Goal: Transaction & Acquisition: Purchase product/service

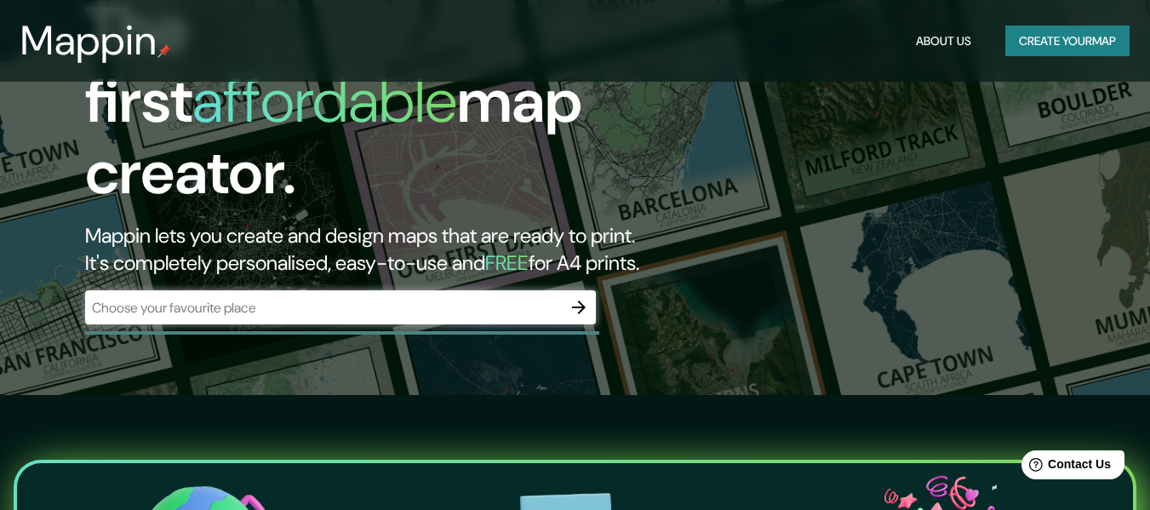
scroll to position [85, 0]
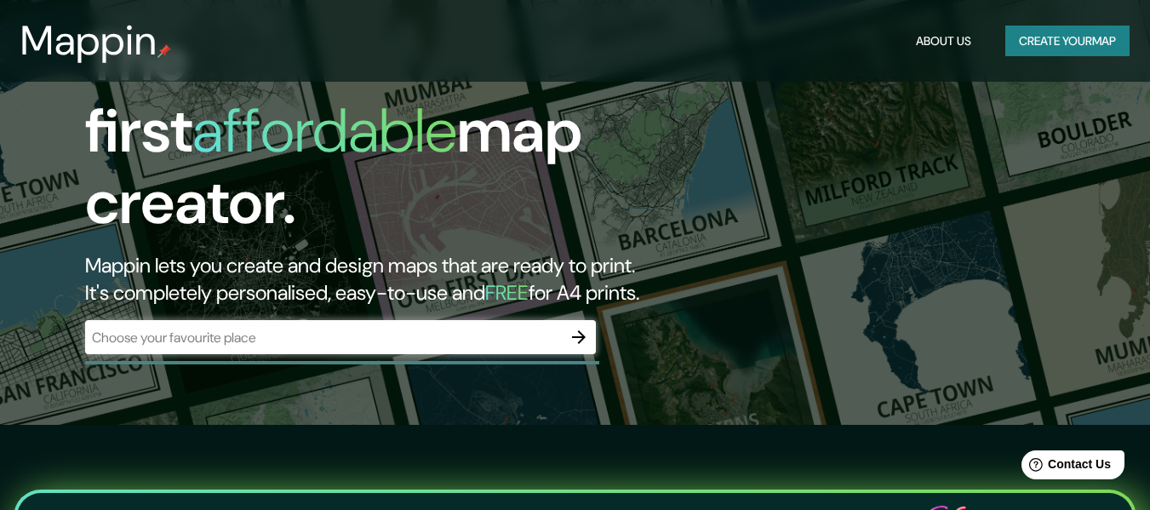
click at [186, 331] on div "​" at bounding box center [340, 337] width 511 height 34
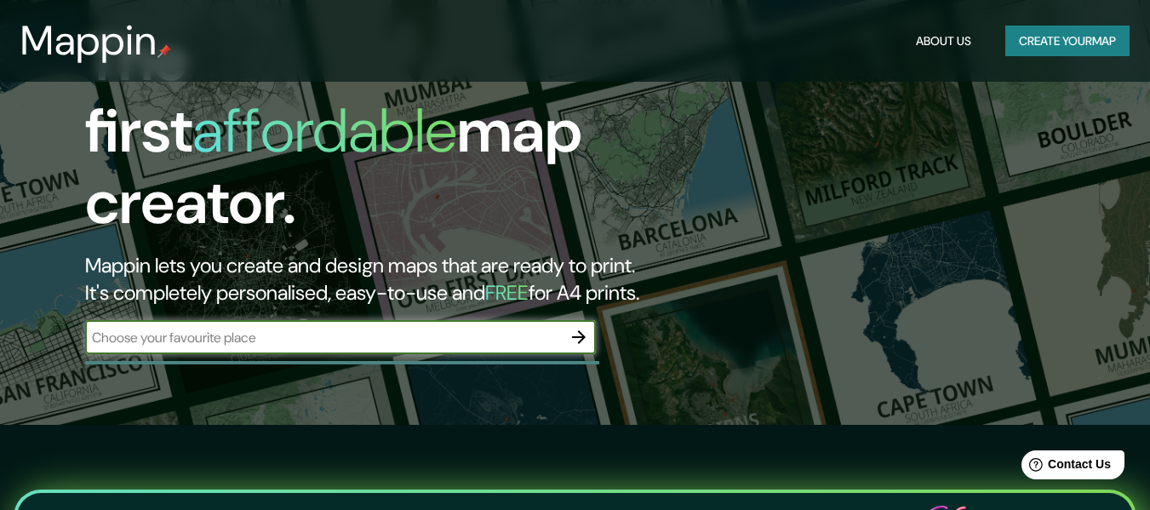
paste input "[GEOGRAPHIC_DATA]"
type input "[GEOGRAPHIC_DATA]"
click at [579, 327] on icon "button" at bounding box center [578, 337] width 20 height 20
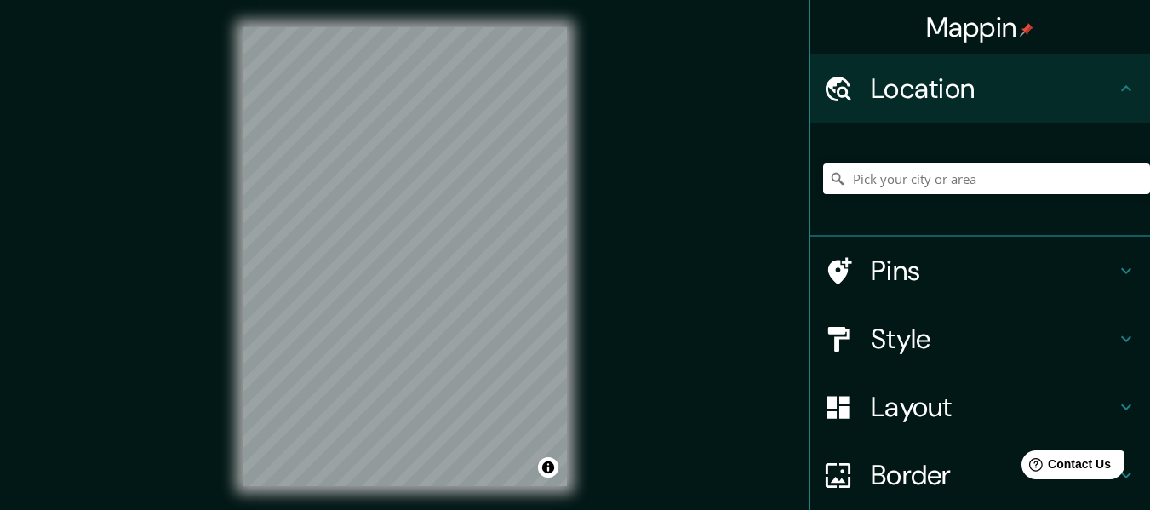
click at [571, 256] on div "© Mapbox © OpenStreetMap Improve this map" at bounding box center [404, 256] width 379 height 513
click at [927, 341] on h4 "Style" at bounding box center [992, 339] width 245 height 34
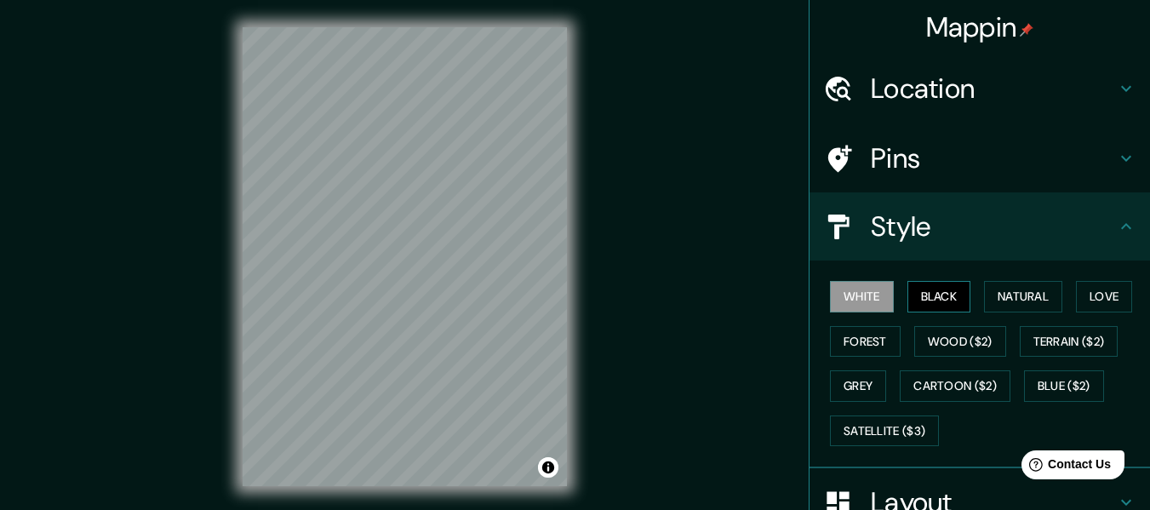
click at [910, 305] on button "Black" at bounding box center [939, 296] width 64 height 31
click at [995, 288] on button "Natural" at bounding box center [1023, 296] width 78 height 31
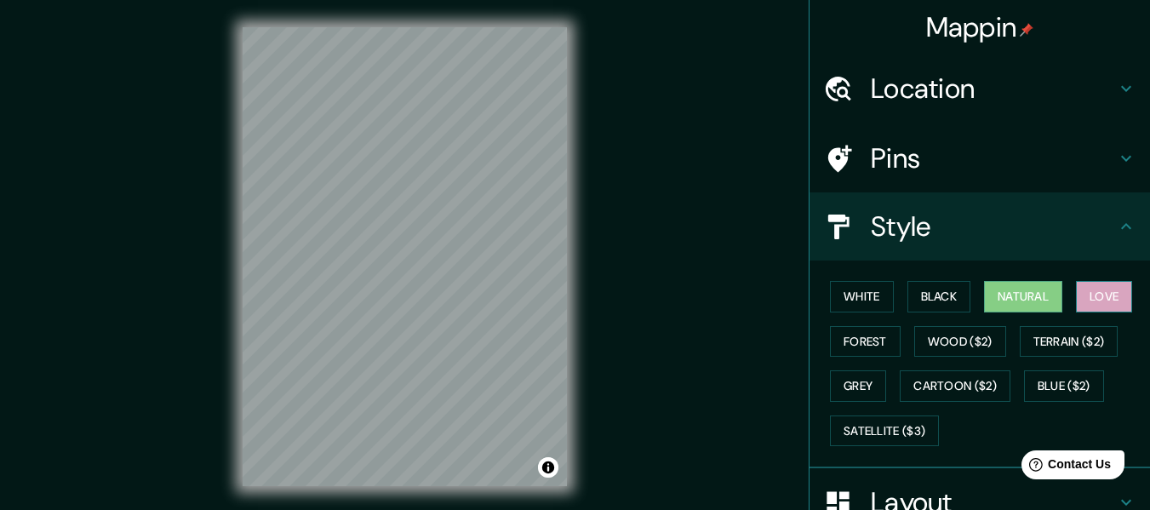
click at [1083, 305] on button "Love" at bounding box center [1103, 296] width 56 height 31
click at [835, 339] on button "Forest" at bounding box center [865, 341] width 71 height 31
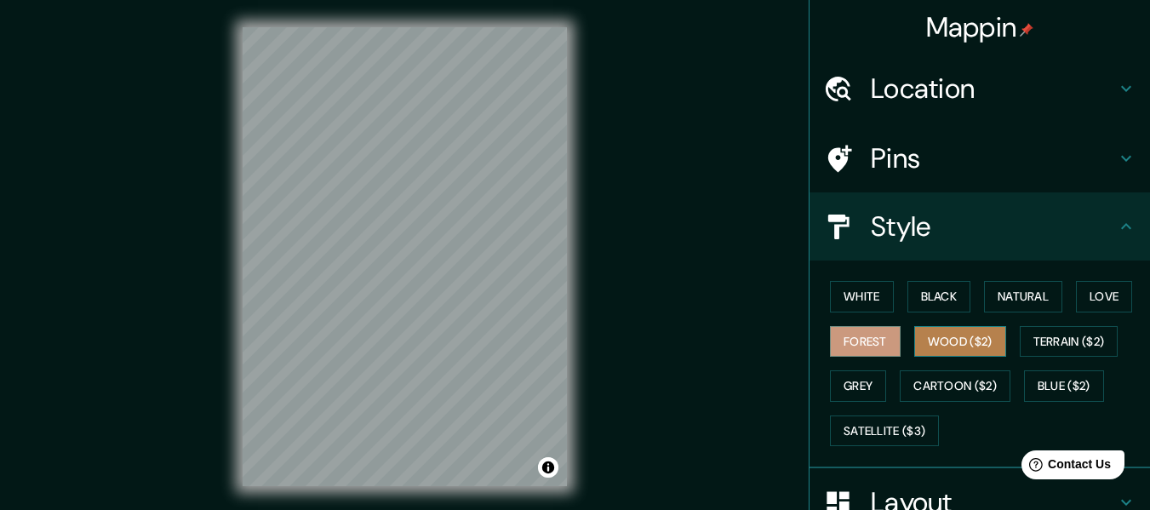
click at [925, 343] on button "Wood ($2)" at bounding box center [960, 341] width 92 height 31
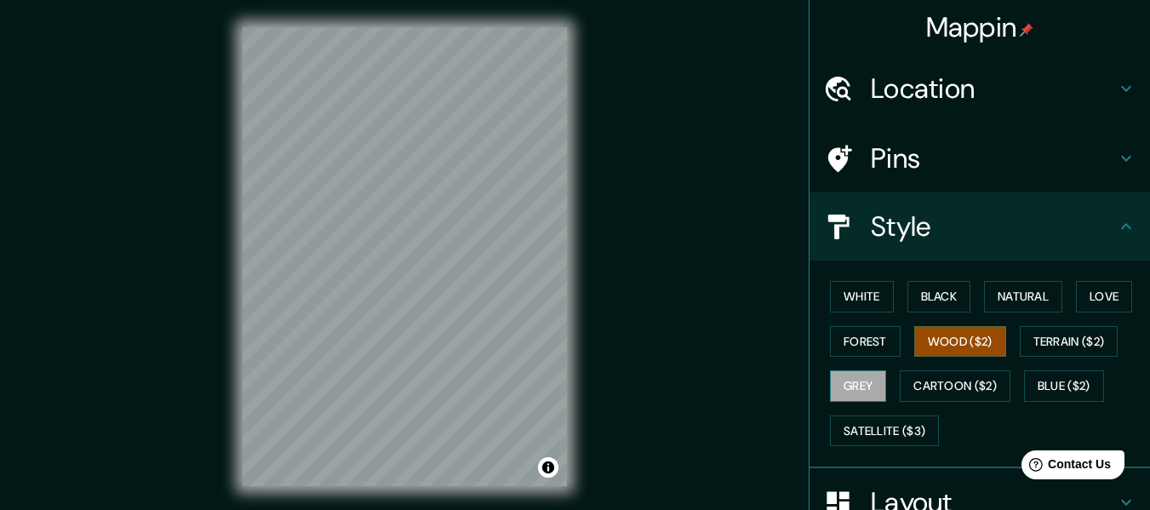
click at [850, 383] on button "Grey" at bounding box center [858, 385] width 56 height 31
click at [924, 368] on div "White Black Natural Love Forest Wood ($2) Terrain ($2) Grey Cartoon ($2) Blue (…" at bounding box center [986, 363] width 327 height 179
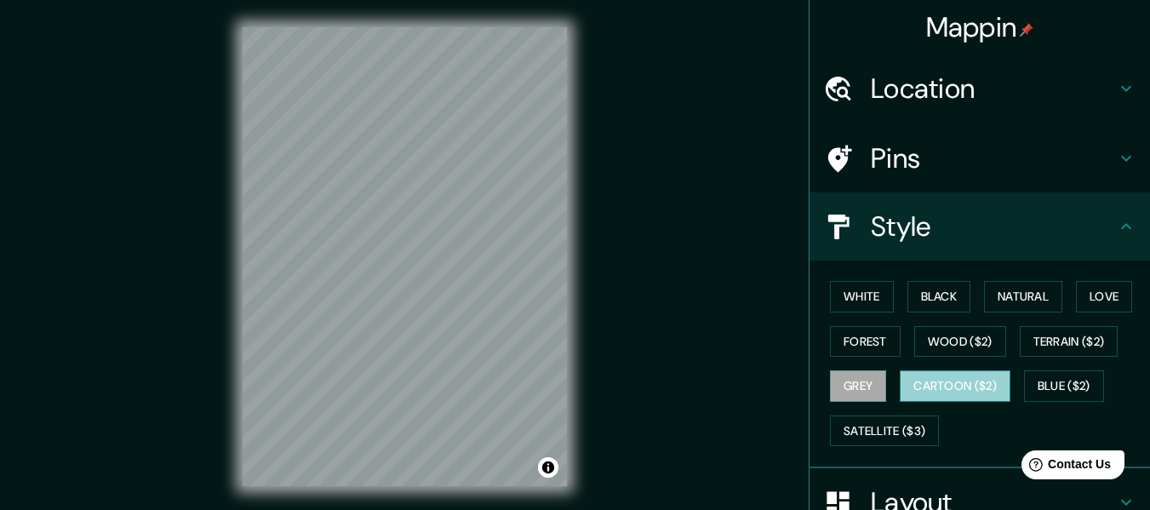
click at [932, 374] on button "Cartoon ($2)" at bounding box center [954, 385] width 111 height 31
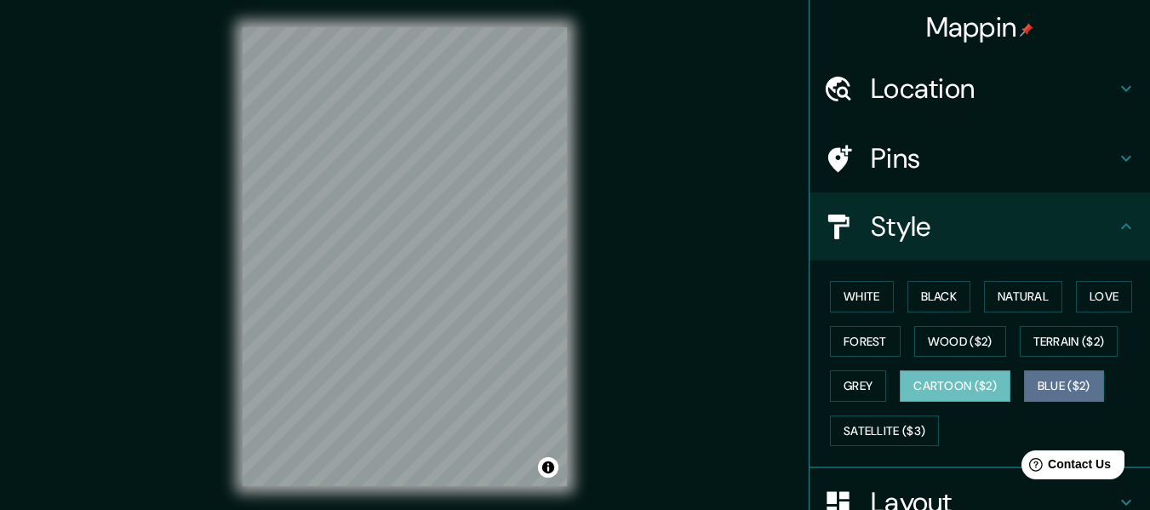
click at [1081, 373] on button "Blue ($2)" at bounding box center [1064, 385] width 80 height 31
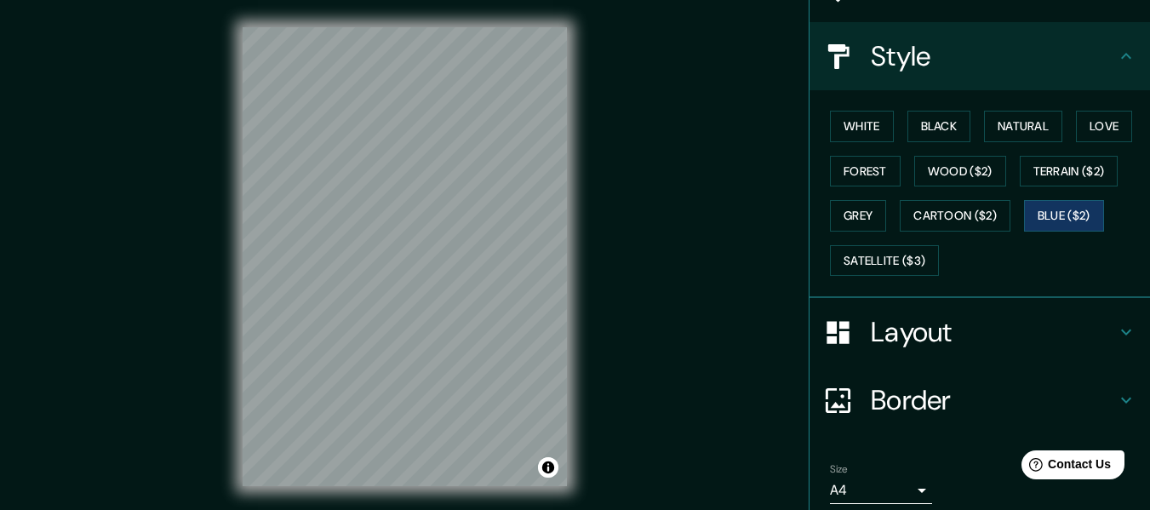
click at [903, 323] on h4 "Layout" at bounding box center [992, 332] width 245 height 34
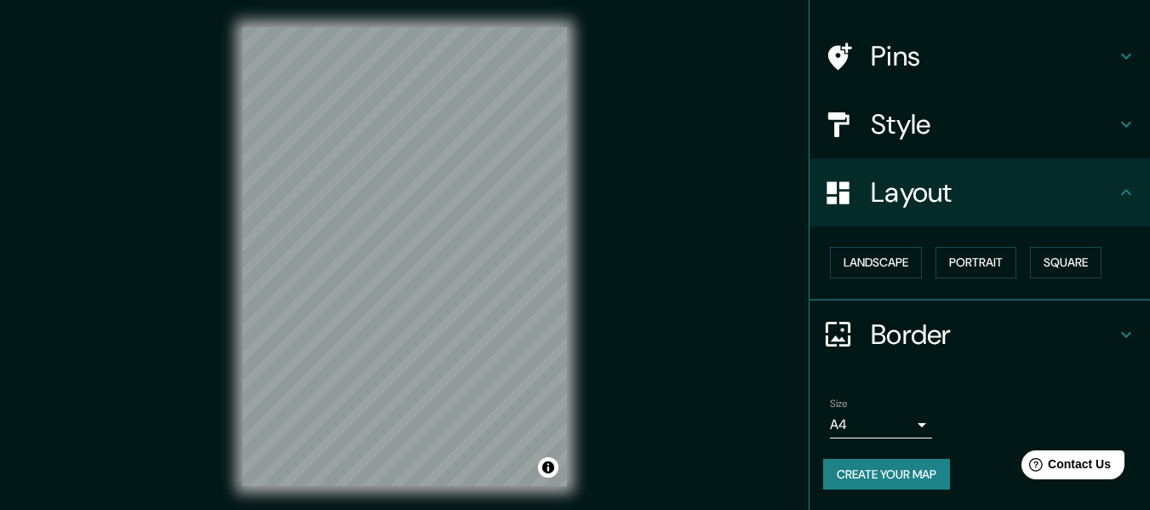
scroll to position [102, 0]
click at [897, 274] on button "Landscape" at bounding box center [876, 262] width 92 height 31
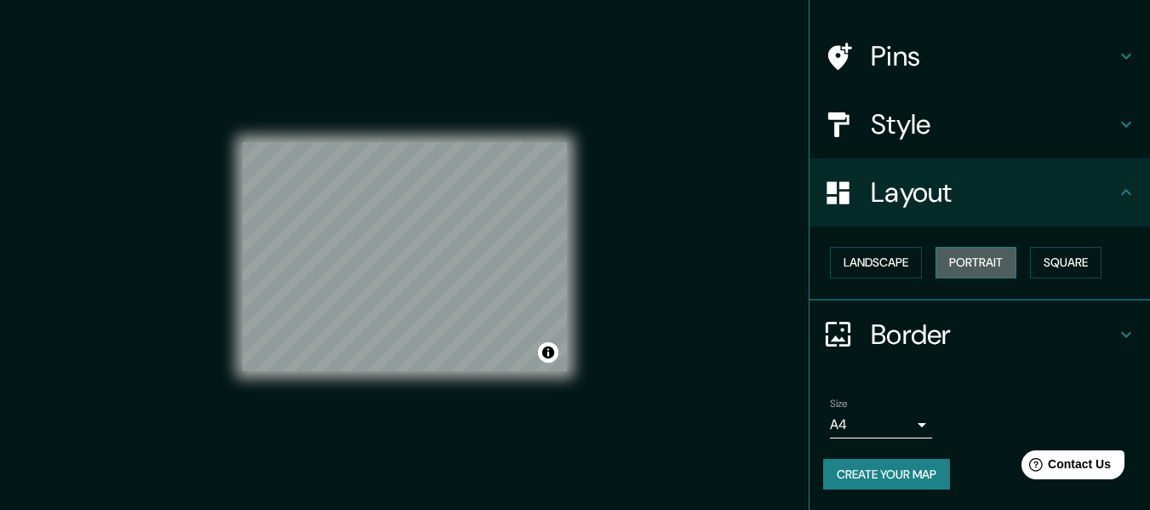
click at [961, 264] on button "Portrait" at bounding box center [975, 262] width 81 height 31
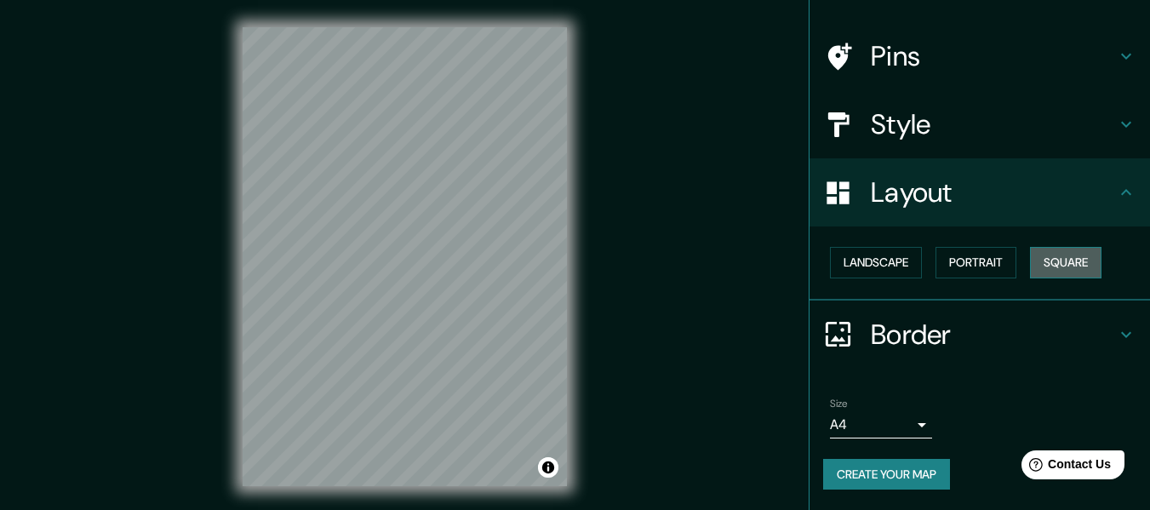
click at [1046, 265] on button "Square" at bounding box center [1065, 262] width 71 height 31
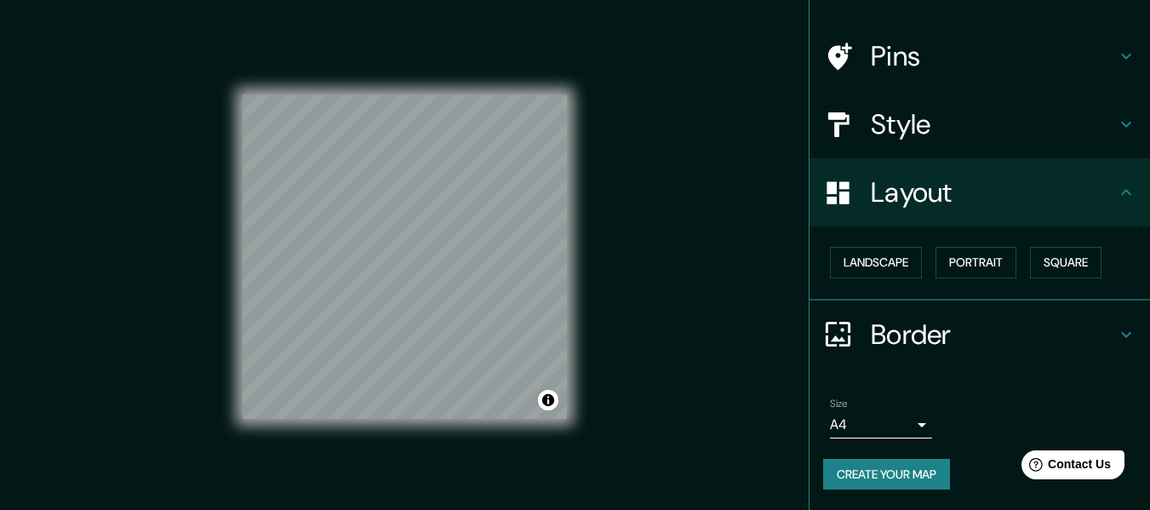
click at [865, 289] on div "Landscape [GEOGRAPHIC_DATA]" at bounding box center [979, 263] width 340 height 74
click at [853, 282] on div "Landscape [GEOGRAPHIC_DATA]" at bounding box center [986, 262] width 327 height 45
click at [853, 267] on button "Landscape" at bounding box center [876, 262] width 92 height 31
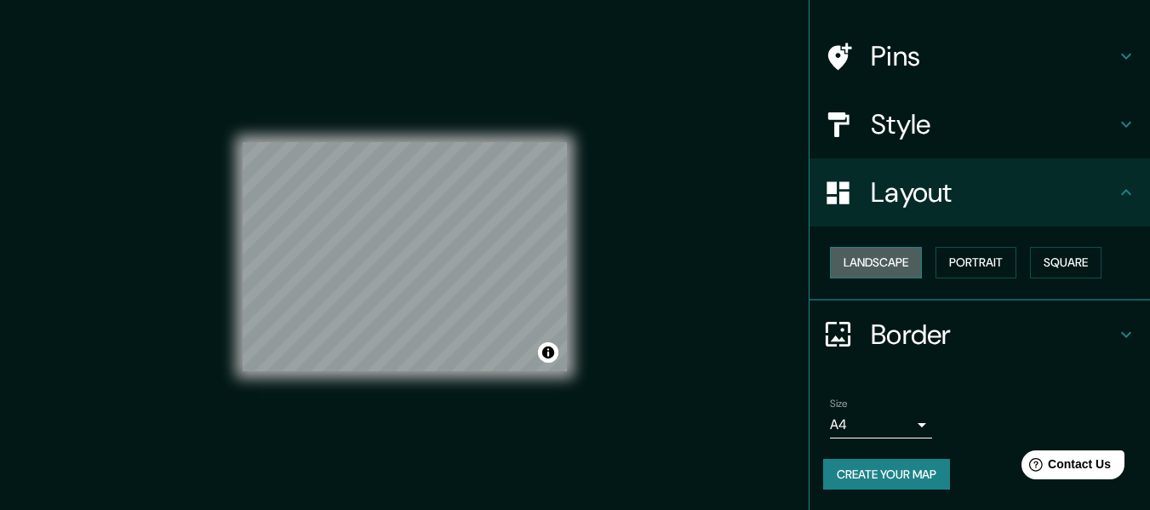
click at [885, 271] on button "Landscape" at bounding box center [876, 262] width 92 height 31
click at [951, 260] on button "Portrait" at bounding box center [975, 262] width 81 height 31
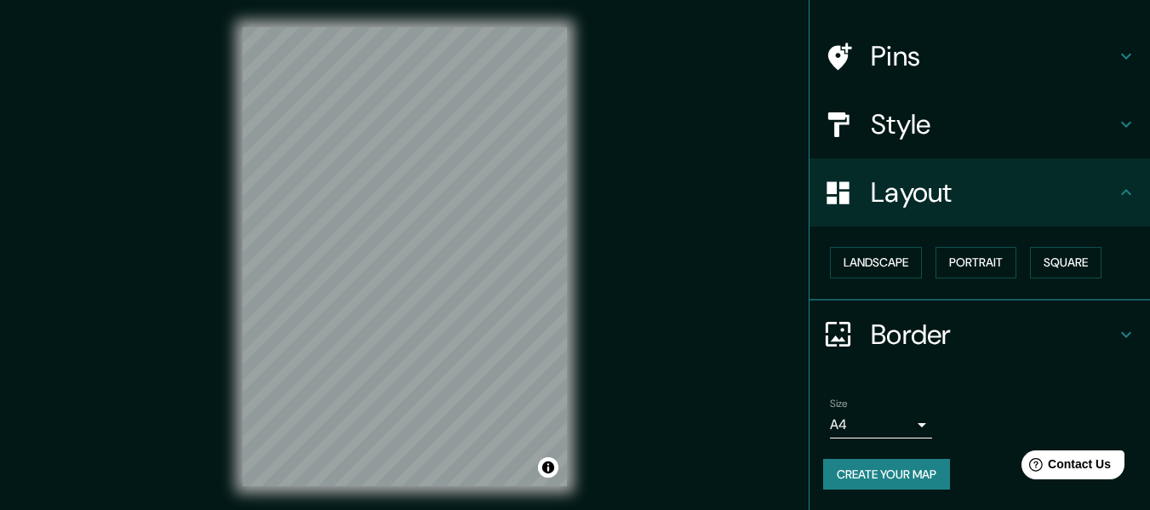
click at [958, 142] on div "Style" at bounding box center [979, 124] width 340 height 68
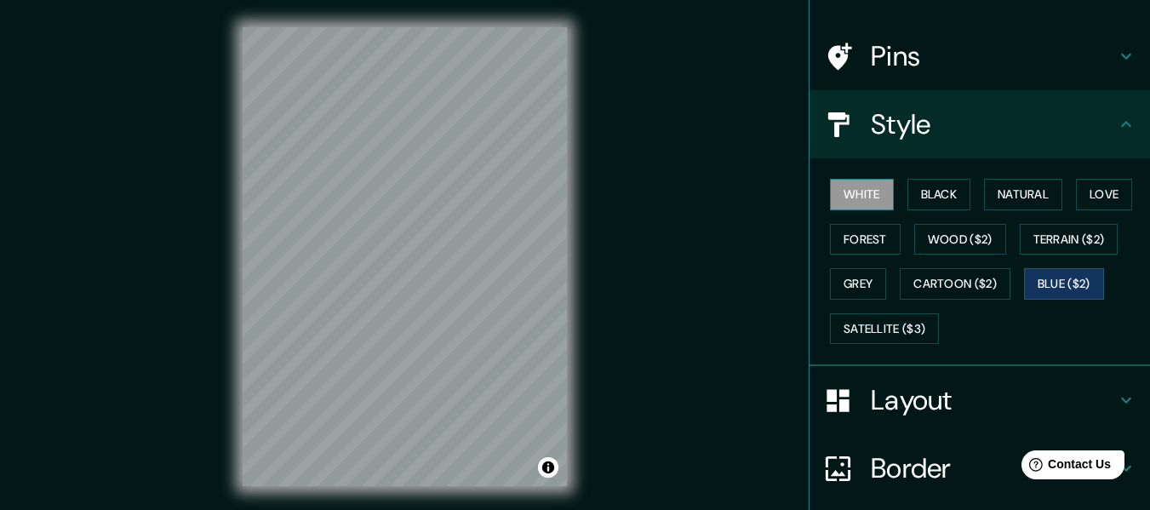
click at [849, 206] on button "White" at bounding box center [862, 194] width 64 height 31
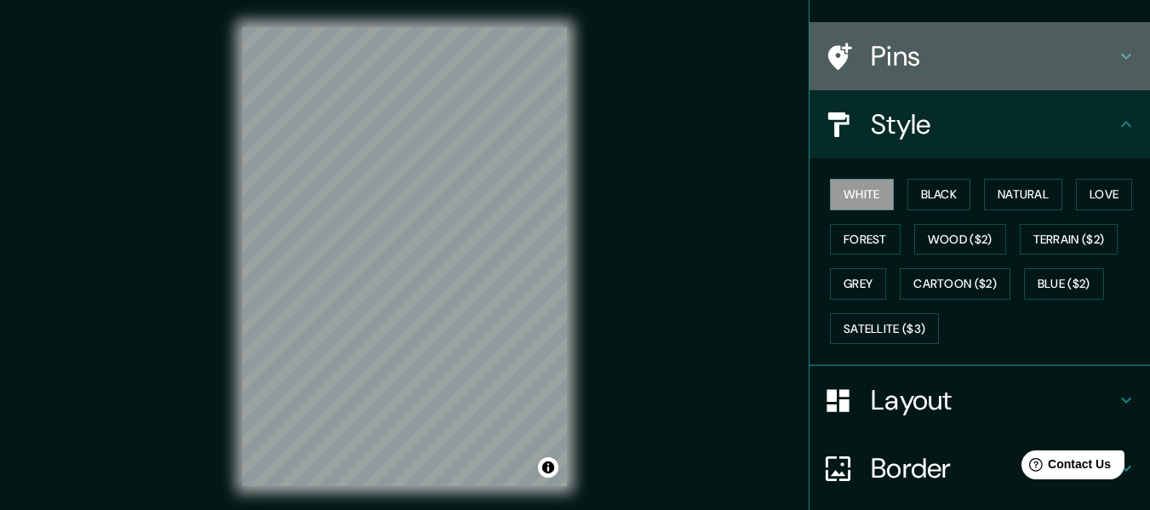
click at [961, 69] on h4 "Pins" at bounding box center [992, 56] width 245 height 34
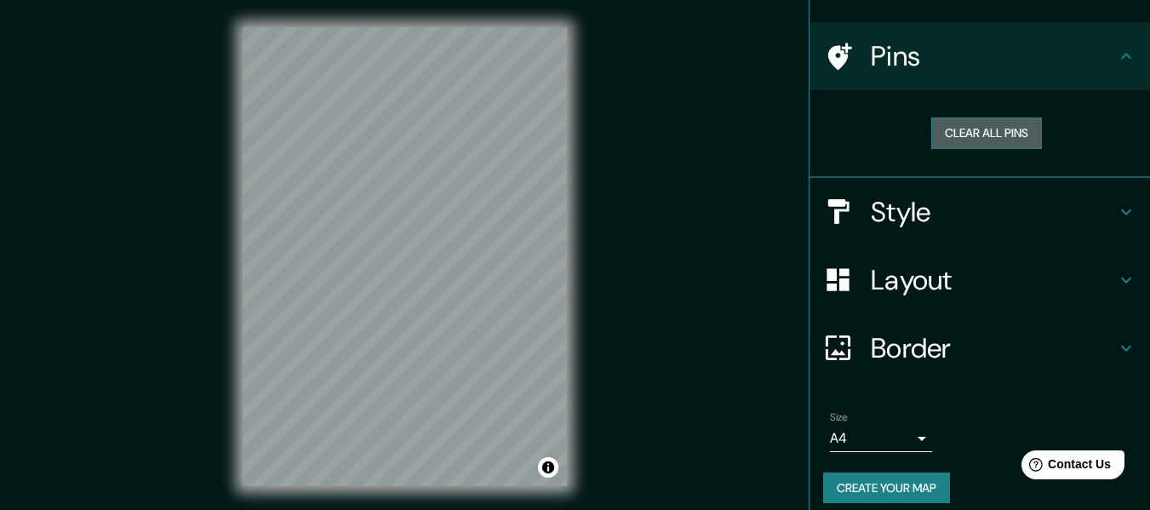
click at [946, 124] on button "Clear all pins" at bounding box center [986, 132] width 111 height 31
